Goal: Contribute content

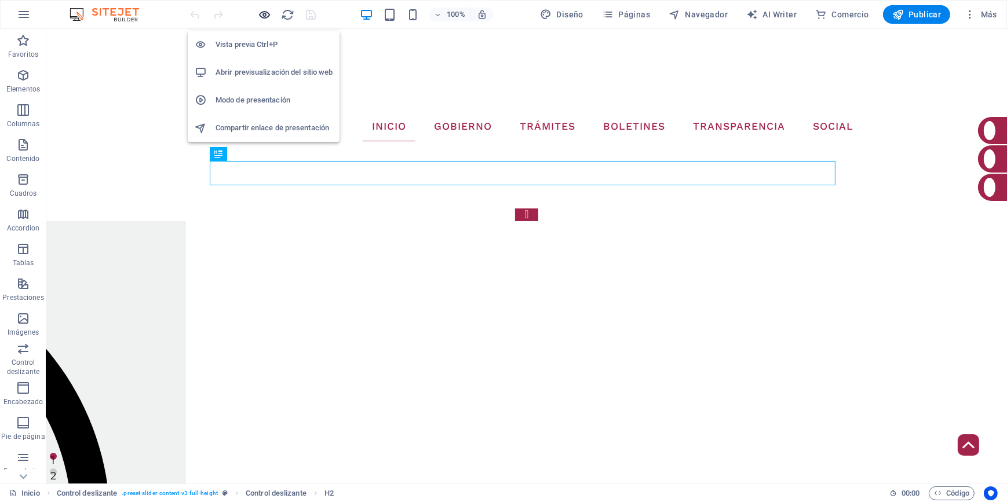
click at [262, 20] on icon "button" at bounding box center [264, 14] width 13 height 13
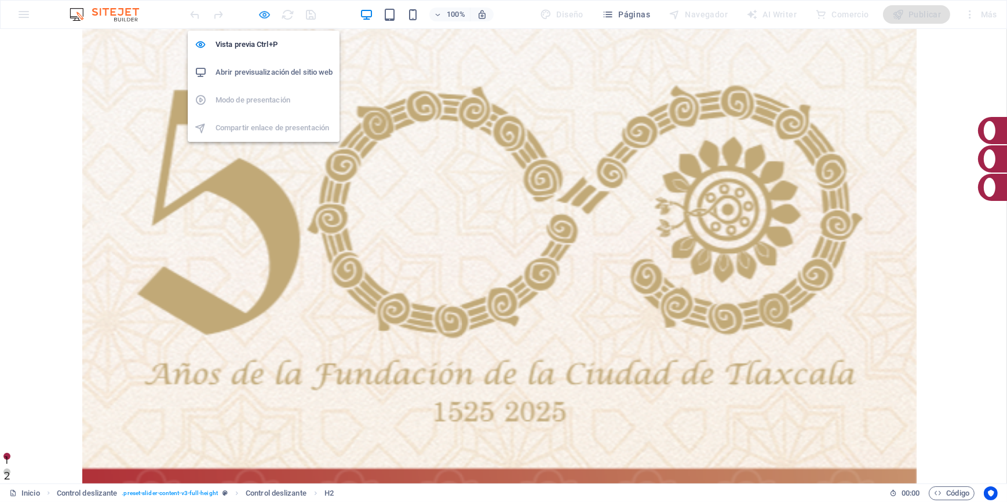
click at [263, 13] on icon "button" at bounding box center [264, 14] width 13 height 13
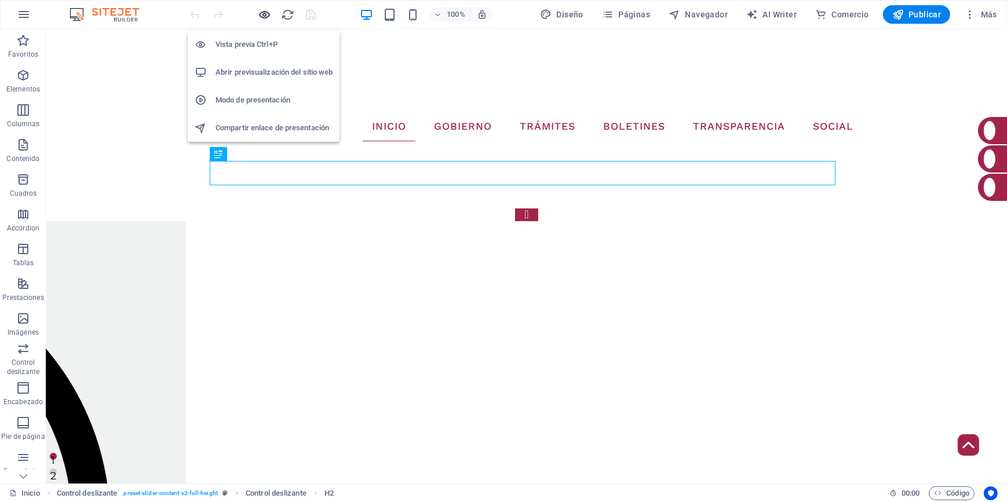
click at [258, 16] on icon "button" at bounding box center [264, 14] width 13 height 13
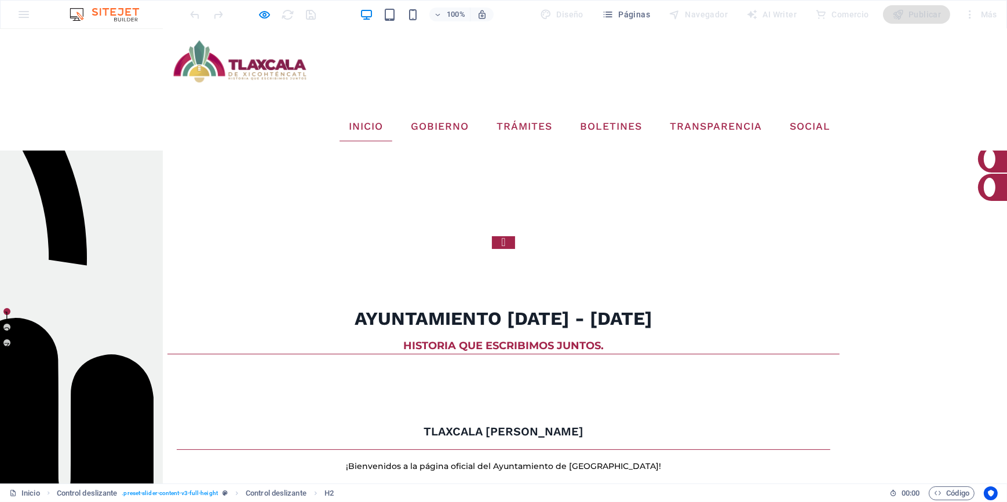
scroll to position [145, 0]
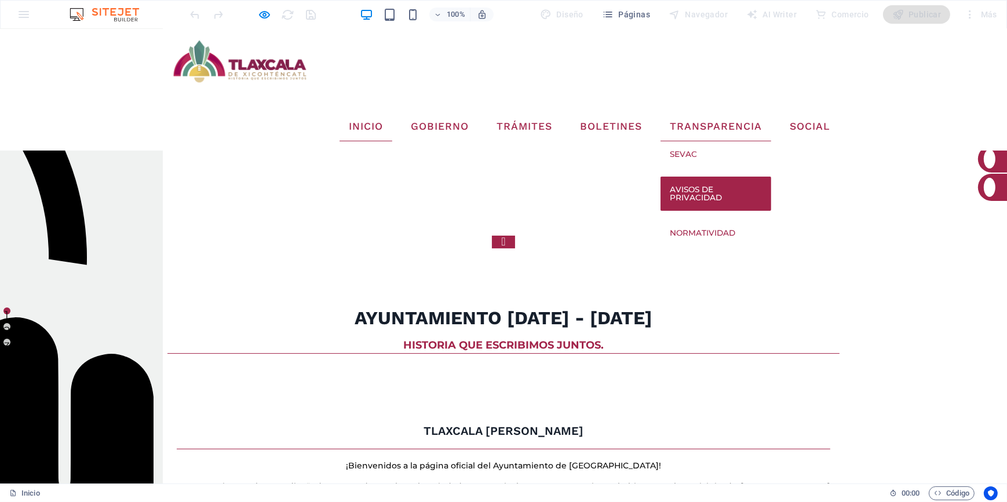
click at [711, 177] on link "Avisos de Privacidad" at bounding box center [715, 194] width 111 height 34
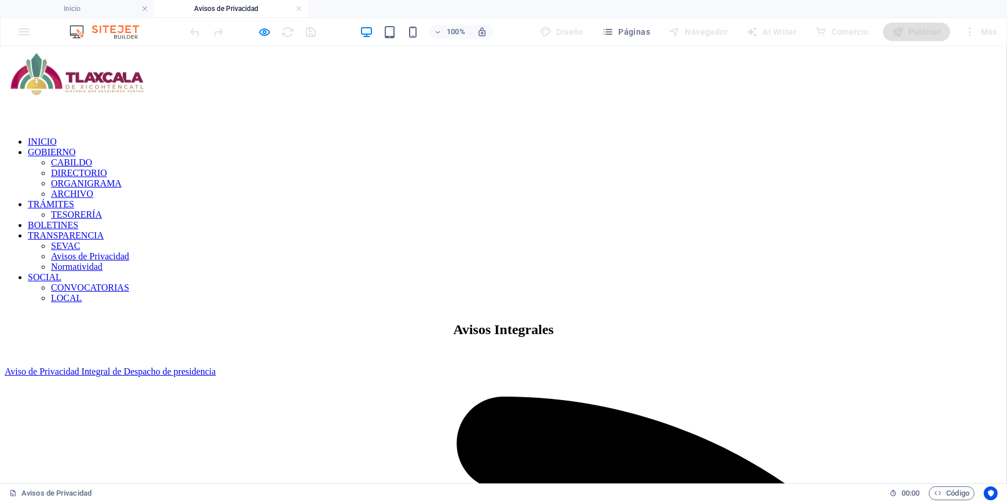
scroll to position [0, 0]
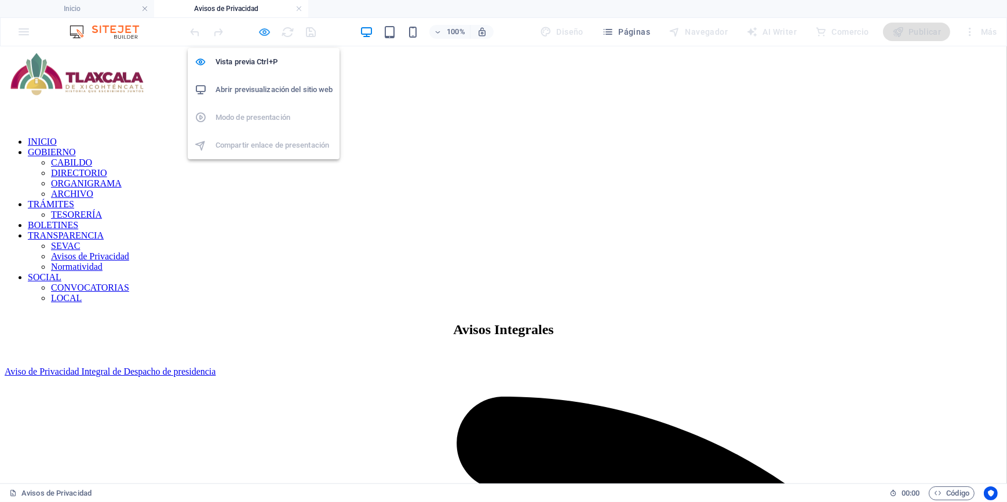
click at [264, 27] on icon "button" at bounding box center [264, 31] width 13 height 13
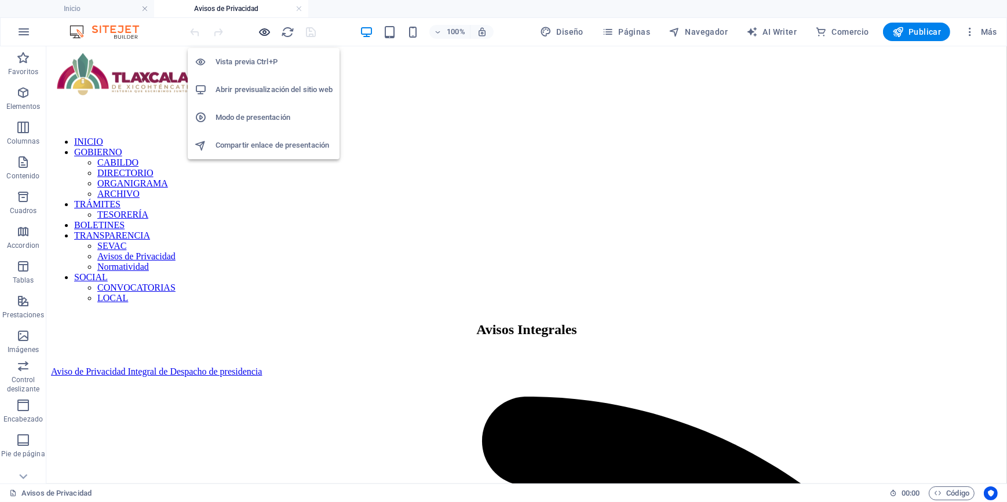
click at [264, 27] on icon "button" at bounding box center [264, 31] width 13 height 13
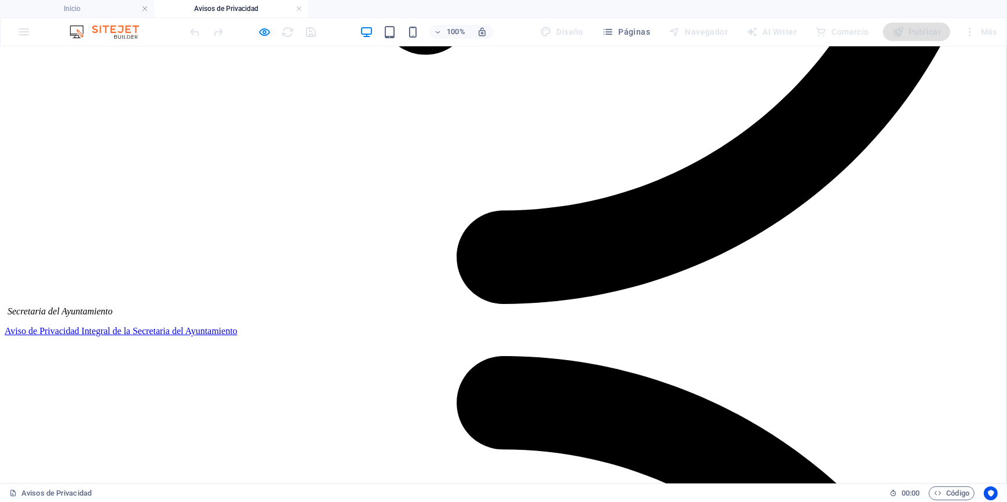
scroll to position [1263, 0]
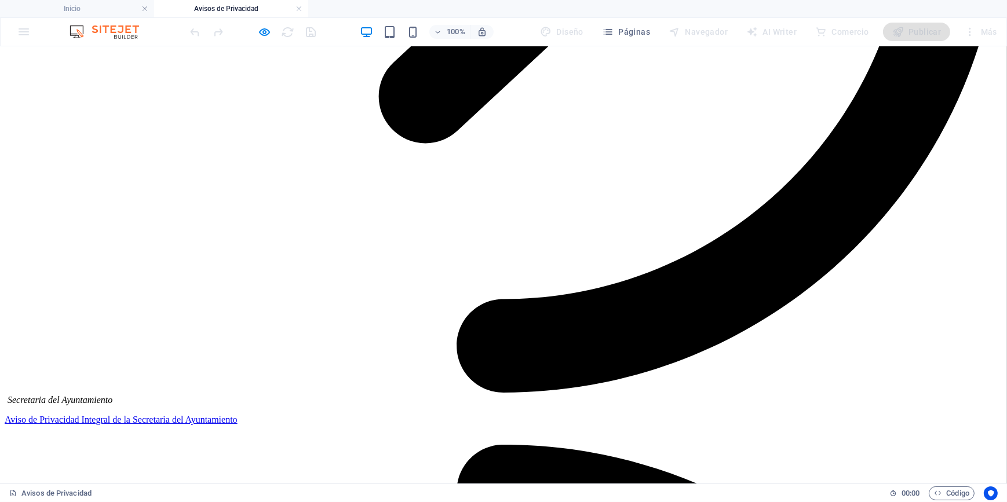
scroll to position [1000, 0]
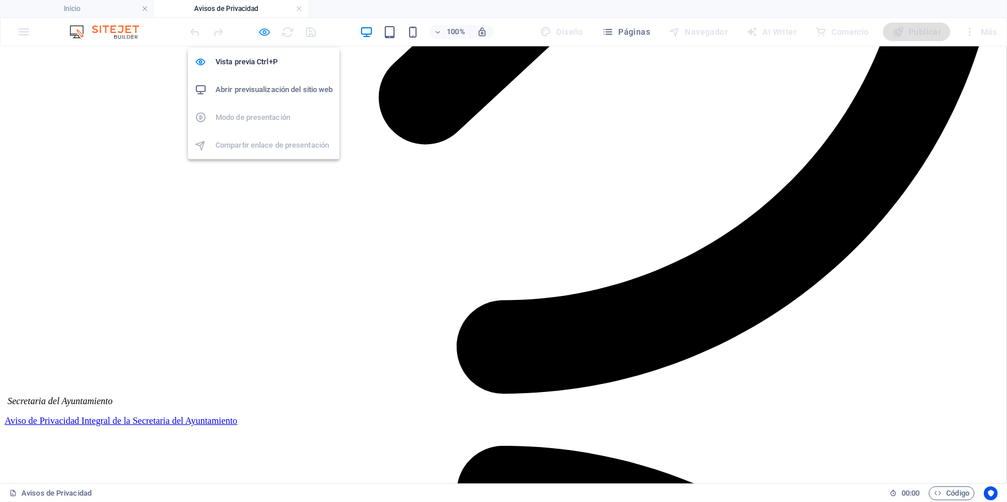
drag, startPoint x: 259, startPoint y: 31, endPoint x: 265, endPoint y: 35, distance: 7.0
click at [259, 31] on icon "button" at bounding box center [264, 31] width 13 height 13
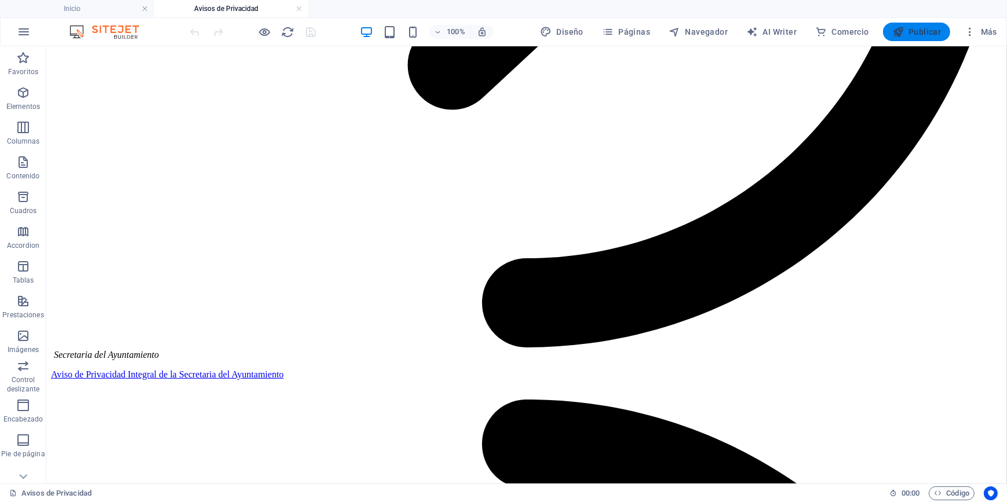
click at [917, 35] on span "Publicar" at bounding box center [916, 32] width 49 height 12
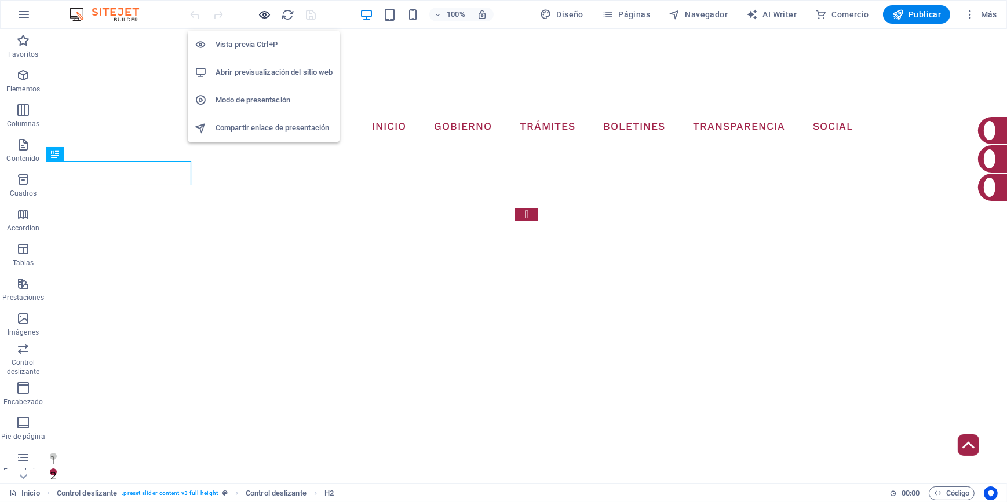
click at [265, 12] on icon "button" at bounding box center [264, 14] width 13 height 13
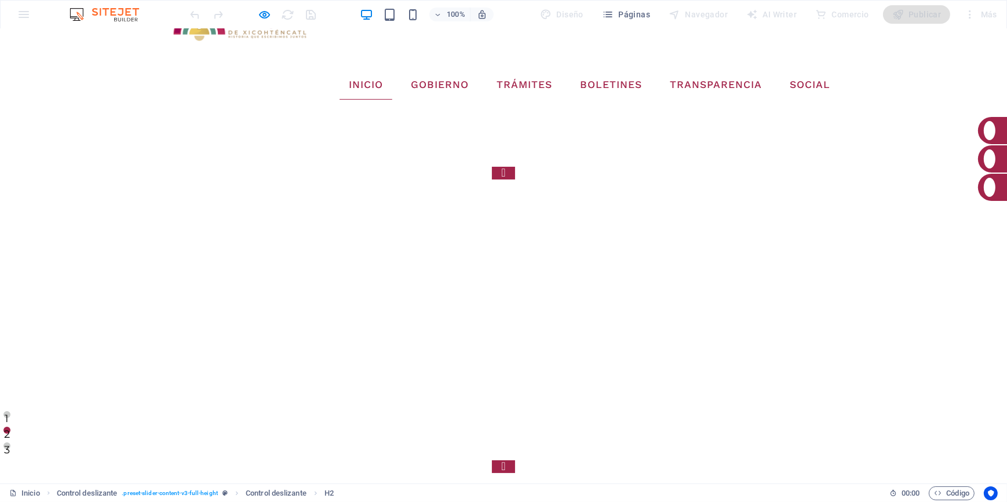
scroll to position [93, 0]
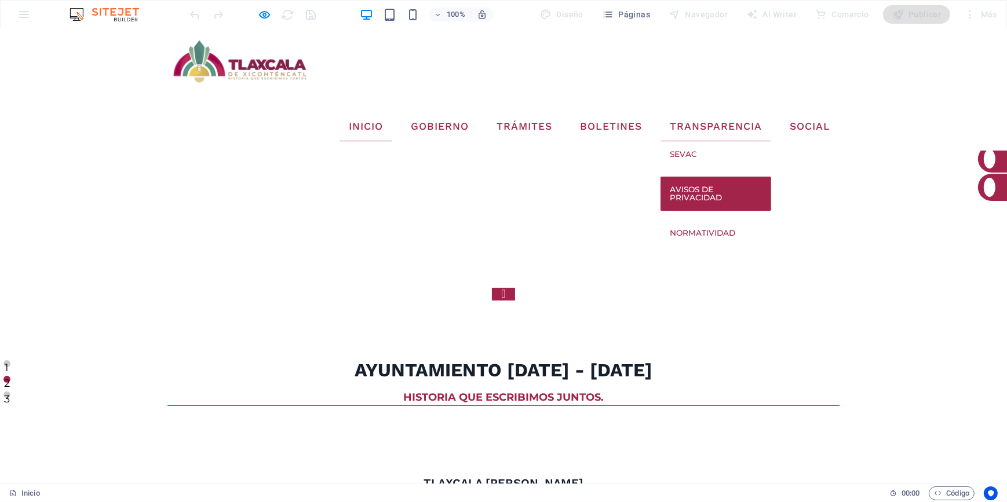
click at [723, 177] on link "Avisos de Privacidad" at bounding box center [715, 194] width 111 height 34
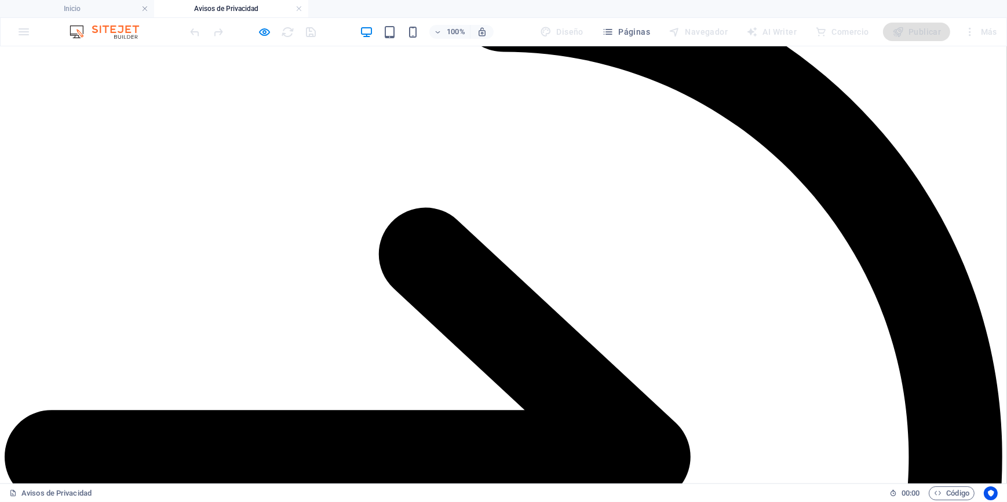
scroll to position [1421, 0]
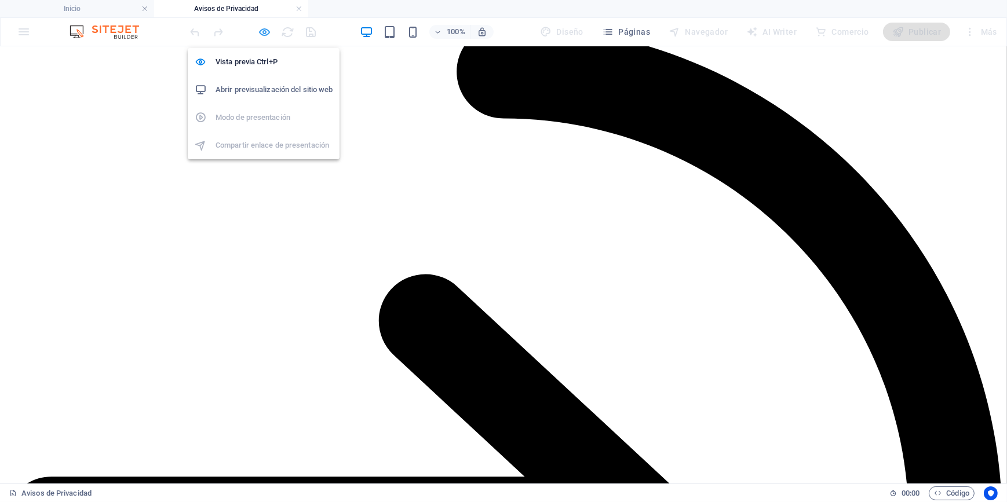
click at [267, 34] on icon "button" at bounding box center [264, 31] width 13 height 13
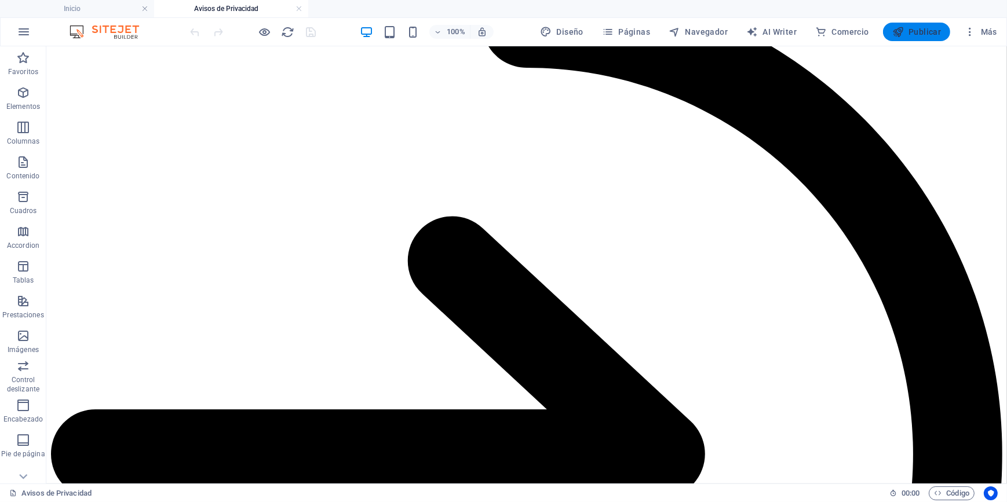
click at [912, 34] on span "Publicar" at bounding box center [916, 32] width 49 height 12
